Goal: Use online tool/utility: Utilize a website feature to perform a specific function

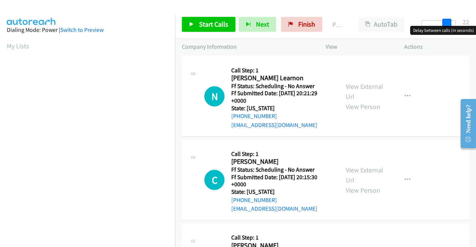
drag, startPoint x: 427, startPoint y: 22, endPoint x: 476, endPoint y: 30, distance: 49.7
click at [476, 30] on html "Start Calls Pause Next Finish Paused AutoTab AutoTab 22 Company Information Inf…" at bounding box center [238, 18] width 476 height 36
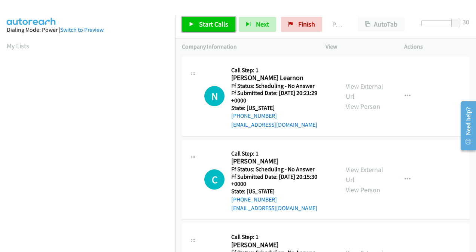
click at [214, 22] on span "Start Calls" at bounding box center [213, 24] width 29 height 9
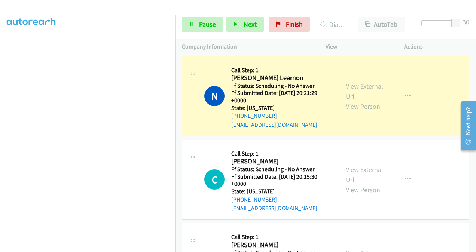
scroll to position [151, 0]
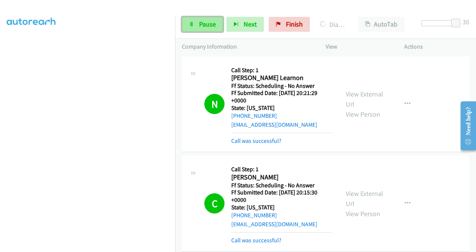
click at [206, 31] on link "Pause" at bounding box center [202, 24] width 41 height 15
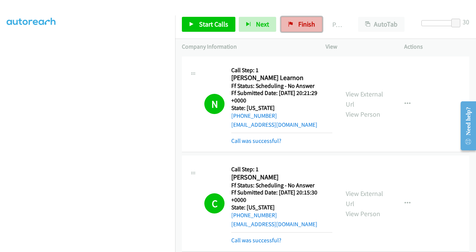
click at [301, 24] on span "Finish" at bounding box center [307, 24] width 17 height 9
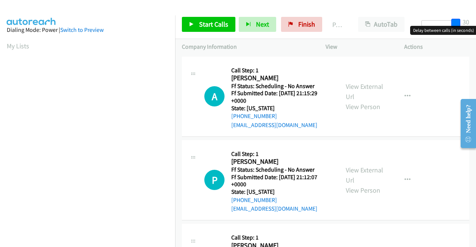
drag, startPoint x: 423, startPoint y: 22, endPoint x: 473, endPoint y: 19, distance: 50.3
click at [473, 19] on div "Start Calls Pause Next Finish Paused AutoTab AutoTab 30" at bounding box center [325, 24] width 301 height 29
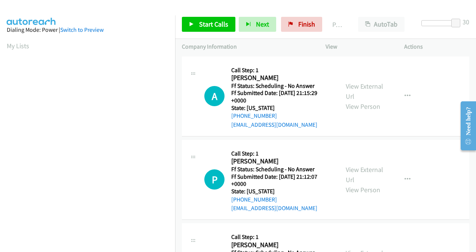
drag, startPoint x: 216, startPoint y: 15, endPoint x: 218, endPoint y: 21, distance: 6.1
click at [218, 21] on div "Start Calls Pause Next Finish Paused AutoTab AutoTab 30" at bounding box center [325, 24] width 301 height 29
click at [218, 21] on span "Start Calls" at bounding box center [213, 24] width 29 height 9
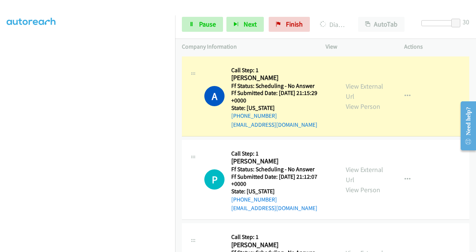
scroll to position [168, 0]
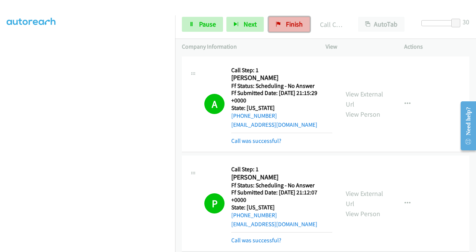
click at [290, 24] on span "Finish" at bounding box center [294, 24] width 17 height 9
